Goal: Task Accomplishment & Management: Complete application form

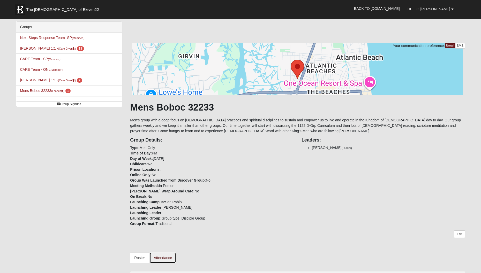
click at [163, 259] on link "Attendance" at bounding box center [162, 258] width 27 height 11
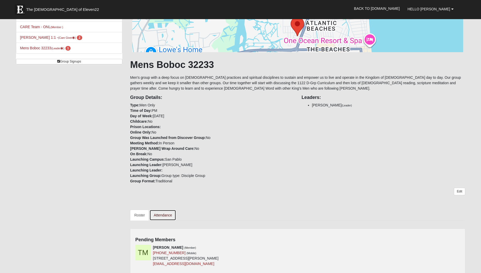
scroll to position [51, 0]
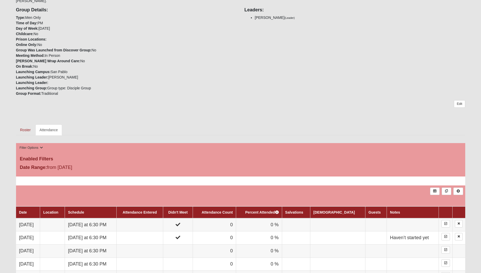
scroll to position [61, 0]
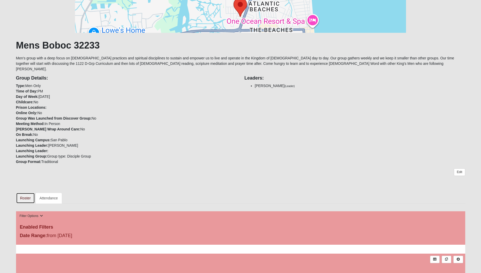
click at [25, 193] on link "Roster" at bounding box center [25, 198] width 19 height 11
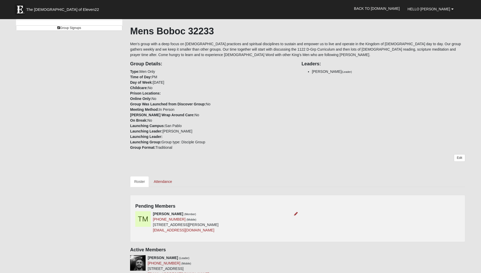
scroll to position [158, 0]
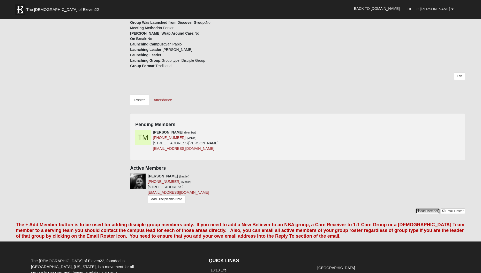
click at [424, 210] on link "Add Member" at bounding box center [428, 211] width 24 height 5
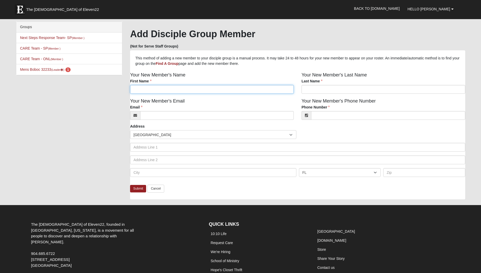
click at [176, 91] on input "First Name" at bounding box center [212, 89] width 164 height 9
paste input "[PERSON_NAME]"
click at [150, 88] on input "[PERSON_NAME]" at bounding box center [212, 89] width 164 height 9
type input "[PERSON_NAME]"
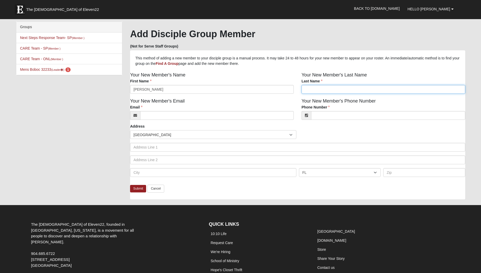
click at [313, 87] on input "Last Name" at bounding box center [384, 89] width 164 height 9
paste input "[PERSON_NAME]"
type input "[PERSON_NAME]"
click at [151, 89] on input "[PERSON_NAME]" at bounding box center [212, 89] width 164 height 9
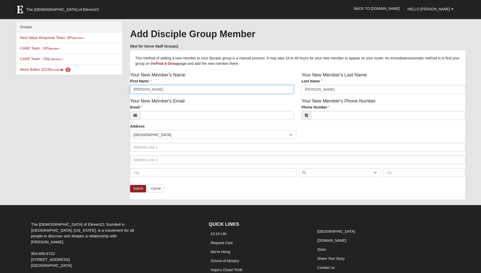
click at [134, 93] on input "[PERSON_NAME]" at bounding box center [212, 89] width 164 height 9
click at [134, 89] on input "[PERSON_NAME]" at bounding box center [212, 89] width 164 height 9
type input "[PERSON_NAME]"
click at [158, 117] on input "Email" at bounding box center [217, 115] width 154 height 9
paste input "[EMAIL_ADDRESS][DOMAIN_NAME]"
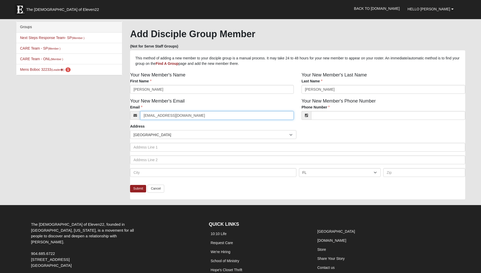
type input "[EMAIL_ADDRESS][DOMAIN_NAME]"
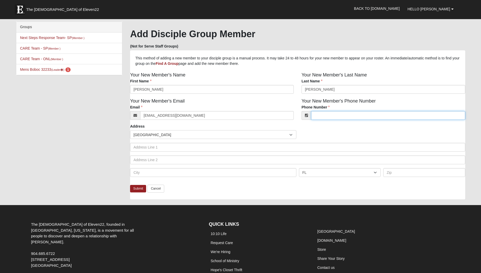
click at [334, 116] on input "Phone Number" at bounding box center [388, 115] width 154 height 9
paste input "[PHONE_NUMBER]"
type input "[PHONE_NUMBER]"
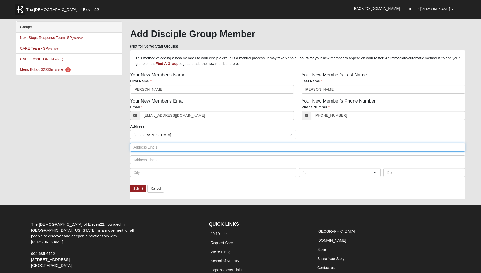
click at [155, 148] on input "text" at bounding box center [297, 147] width 335 height 9
paste input "[STREET_ADDRESS][PERSON_NAME]"
click at [211, 147] on input "[STREET_ADDRESS][PERSON_NAME]" at bounding box center [297, 147] width 335 height 9
type input "[STREET_ADDRESS][PERSON_NAME]"
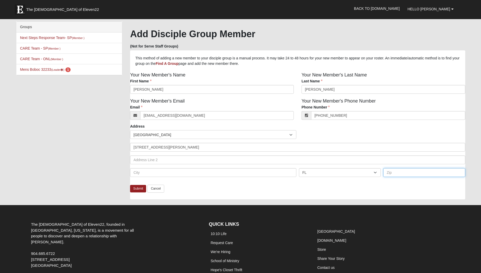
click at [403, 174] on input "text" at bounding box center [424, 172] width 82 height 9
paste input "32246"
type input "32246"
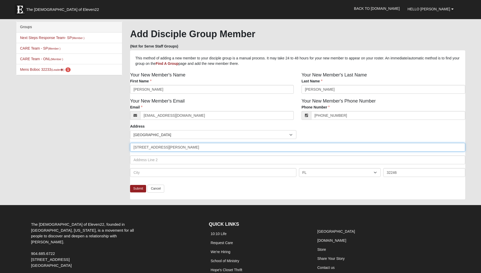
drag, startPoint x: 211, startPoint y: 148, endPoint x: 249, endPoint y: 149, distance: 38.0
click at [249, 149] on input "[STREET_ADDRESS][PERSON_NAME]" at bounding box center [297, 147] width 335 height 9
click at [190, 149] on input "[STREET_ADDRESS][PERSON_NAME]" at bounding box center [297, 147] width 335 height 9
type input "[STREET_ADDRESS][PERSON_NAME]"
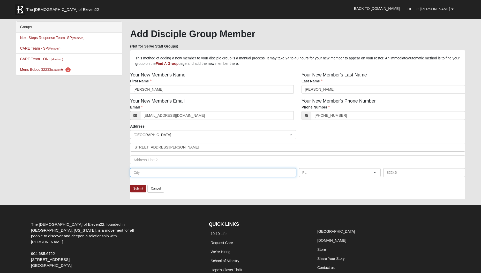
click at [146, 175] on input "text" at bounding box center [213, 172] width 166 height 9
paste input "[GEOGRAPHIC_DATA]"
type input "[GEOGRAPHIC_DATA]"
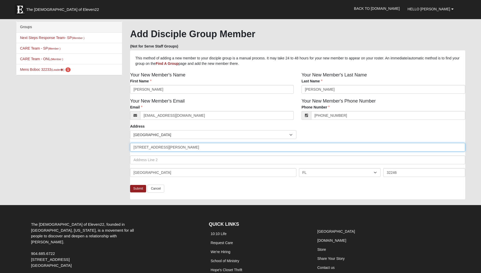
click at [169, 147] on input "[STREET_ADDRESS][PERSON_NAME]" at bounding box center [297, 147] width 335 height 9
drag, startPoint x: 180, startPoint y: 148, endPoint x: 253, endPoint y: 160, distance: 73.7
click at [253, 160] on div "Countries [GEOGRAPHIC_DATA] ------------------------ [GEOGRAPHIC_DATA] [GEOGRAP…" at bounding box center [297, 155] width 335 height 51
drag, startPoint x: 166, startPoint y: 148, endPoint x: 183, endPoint y: 149, distance: 17.6
click at [183, 149] on input "[STREET_ADDRESS]" at bounding box center [297, 147] width 335 height 9
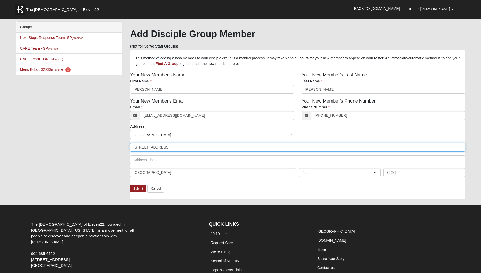
type input "[STREET_ADDRESS]"
click at [159, 160] on input "text" at bounding box center [297, 160] width 335 height 9
paste input "Apt 2314"
type input "Apt 2314"
drag, startPoint x: 165, startPoint y: 148, endPoint x: 196, endPoint y: 150, distance: 31.1
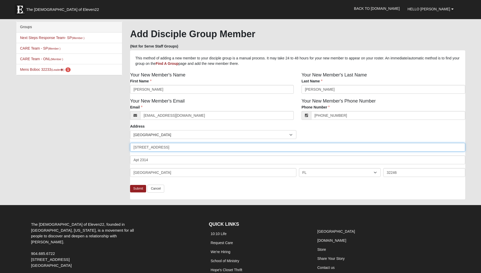
click at [196, 150] on input "[STREET_ADDRESS]" at bounding box center [297, 147] width 335 height 9
type input "[STREET_ADDRESS][PERSON_NAME]"
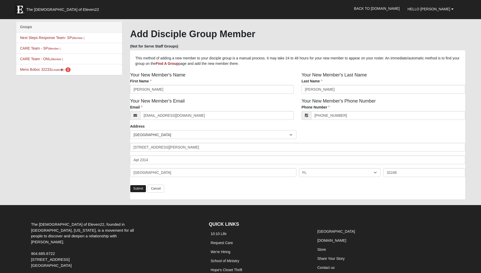
click at [140, 190] on link "Submit" at bounding box center [138, 188] width 16 height 7
